Goal: Go to known website: Go to known website

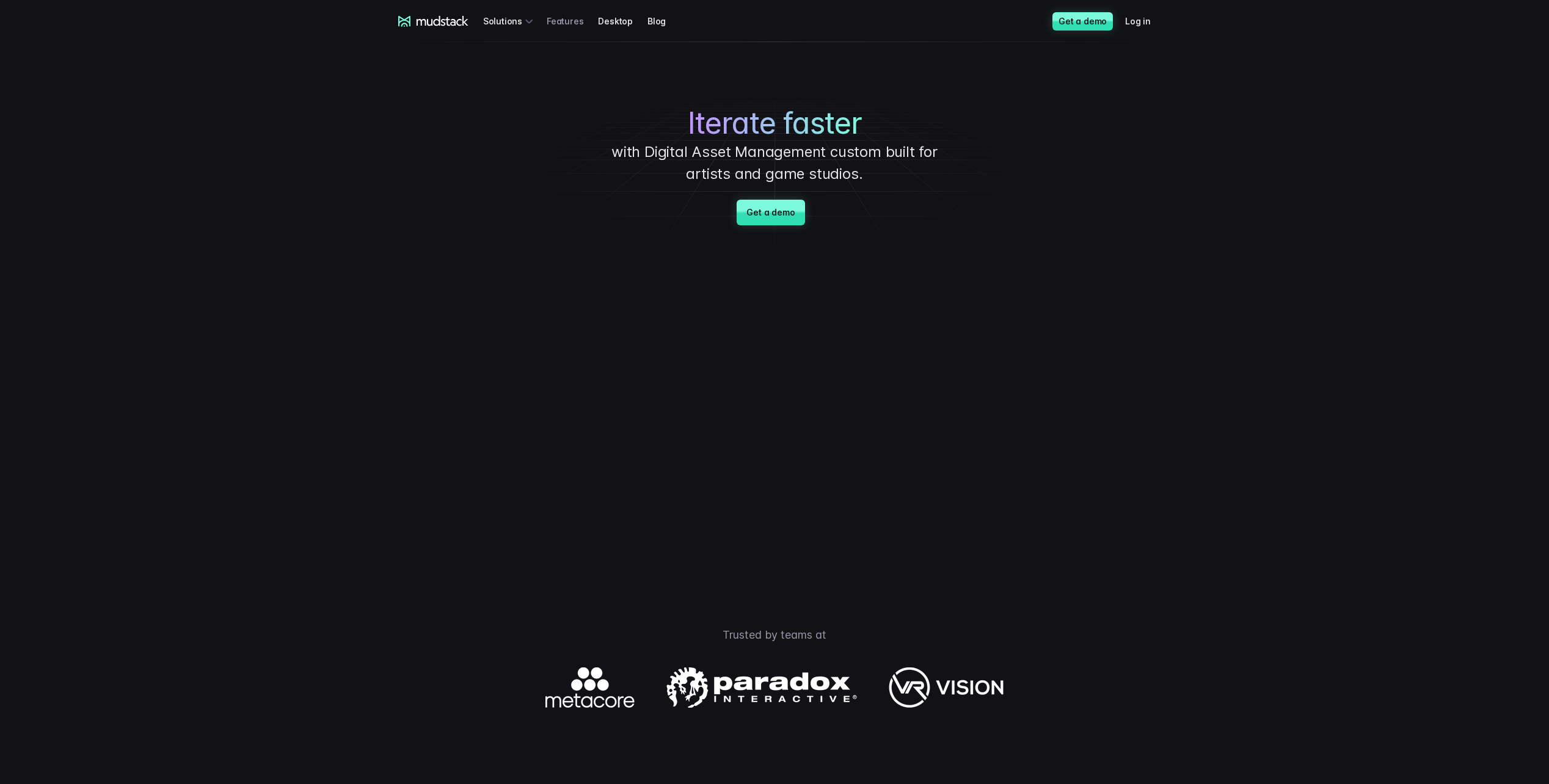
click at [568, 20] on link "Features" at bounding box center [572, 20] width 51 height 23
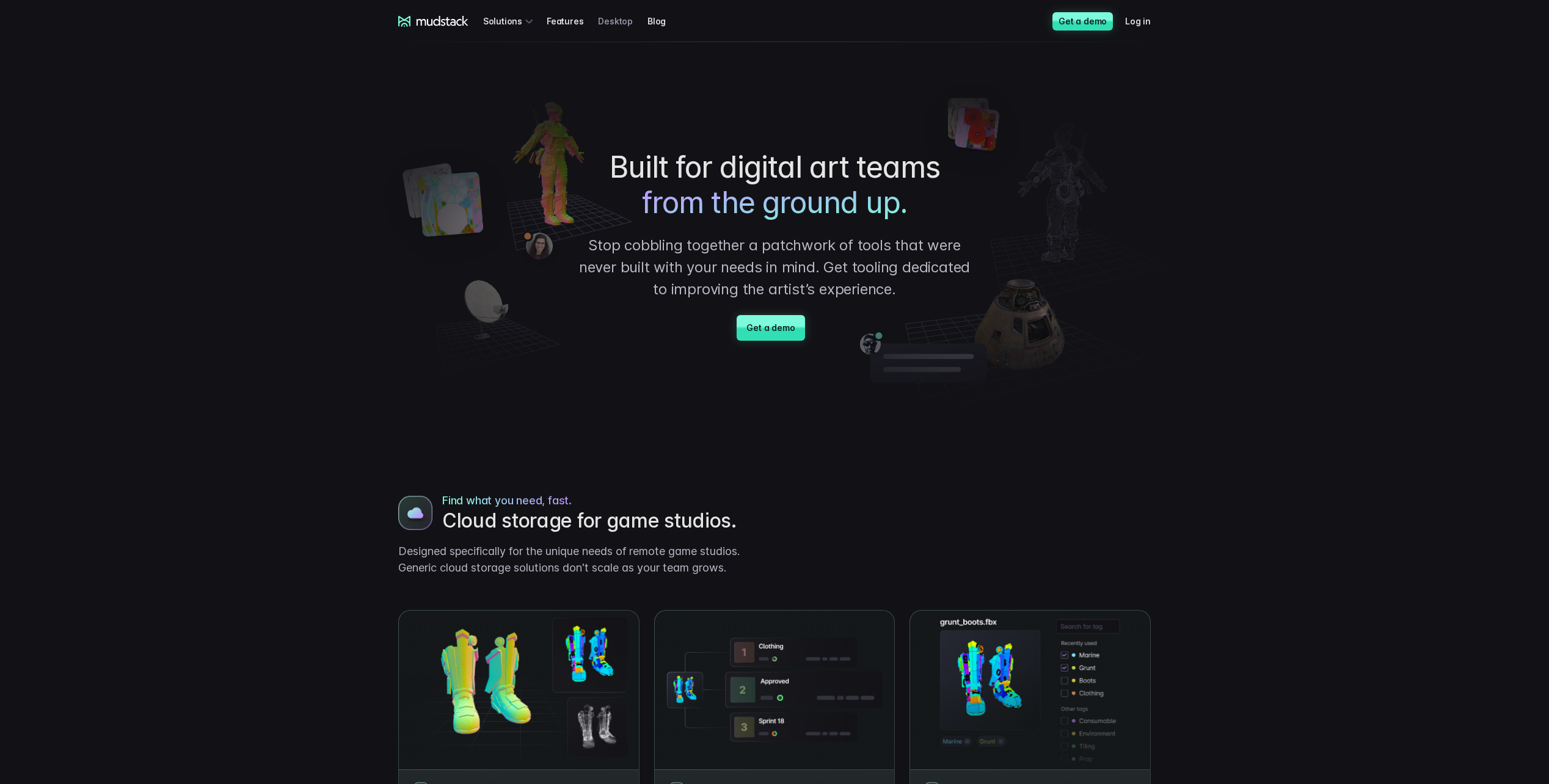
click at [605, 23] on link "Desktop" at bounding box center [623, 20] width 50 height 23
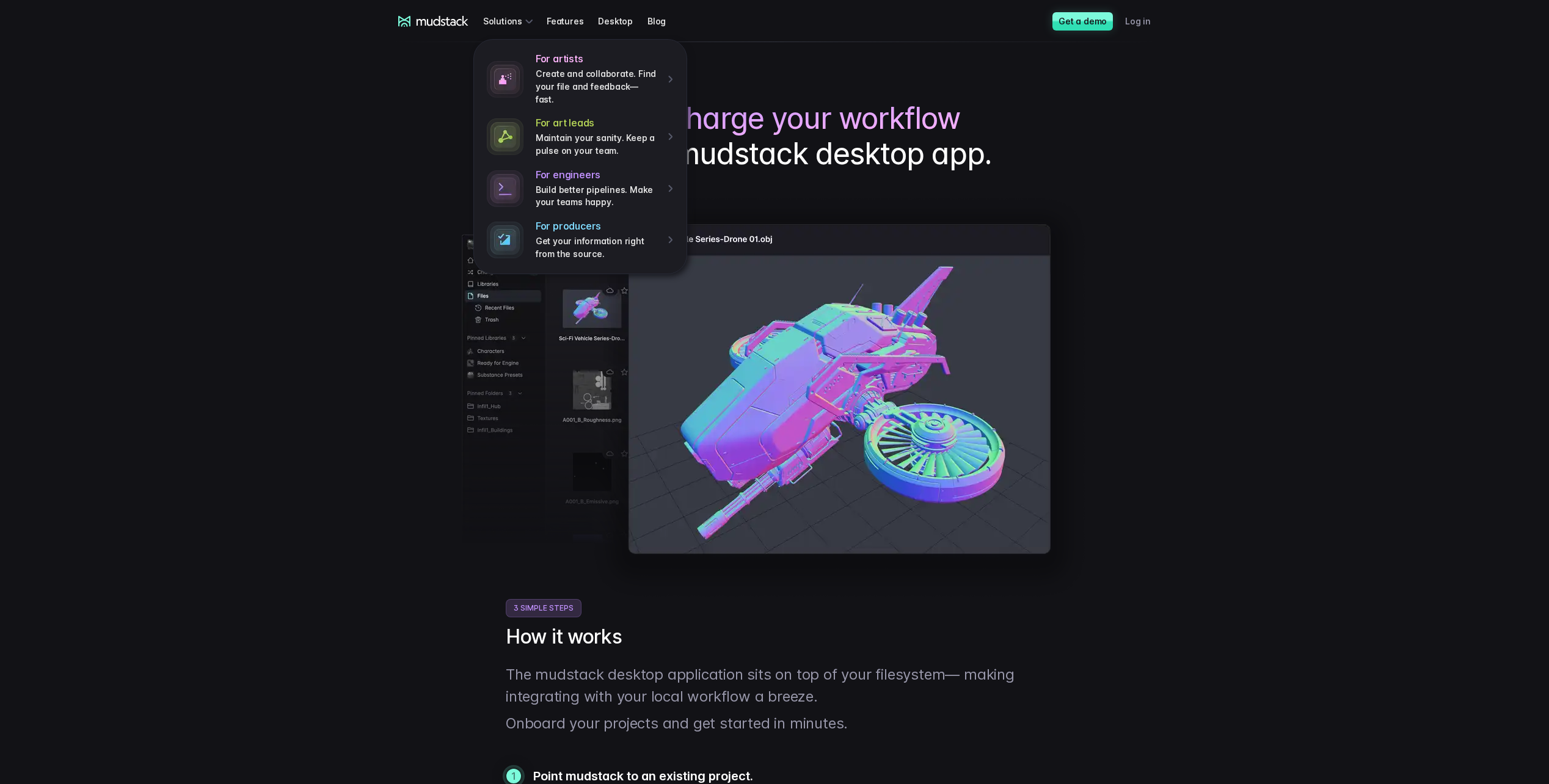
click at [1131, 17] on link "Log in" at bounding box center [1145, 20] width 40 height 23
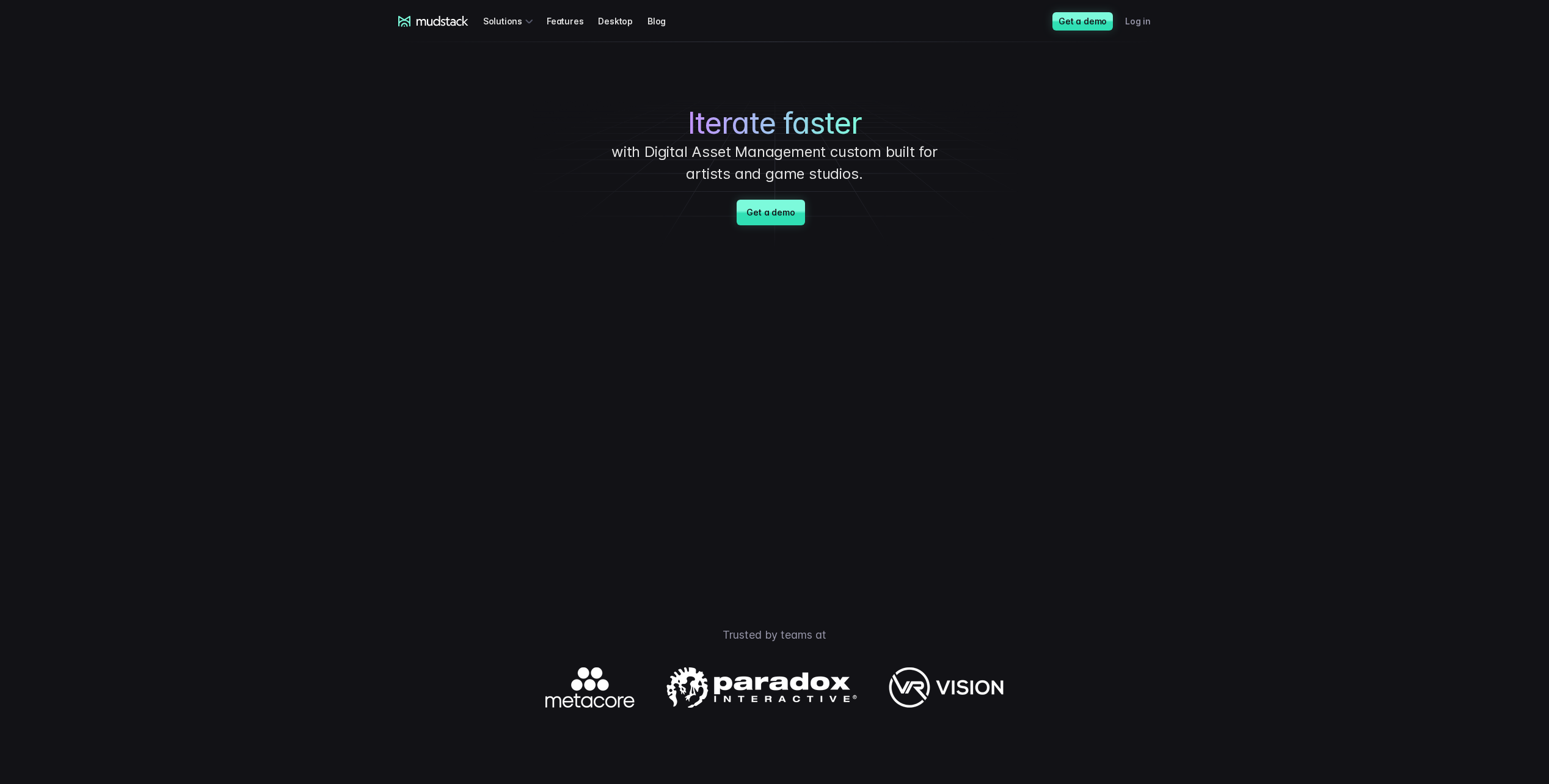
click at [1146, 16] on link "Log in" at bounding box center [1145, 20] width 40 height 23
